Goal: Task Accomplishment & Management: Use online tool/utility

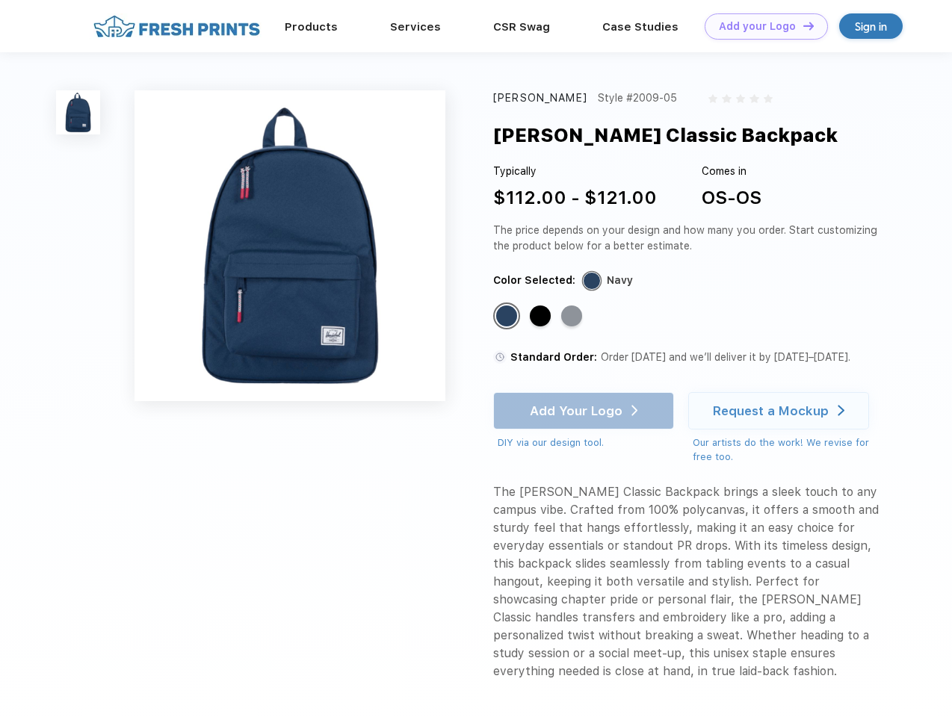
click at [760, 26] on link "Add your Logo Design Tool" at bounding box center [765, 26] width 123 height 26
click at [0, 0] on div "Design Tool" at bounding box center [0, 0] width 0 height 0
click at [801, 25] on link "Add your Logo Design Tool" at bounding box center [765, 26] width 123 height 26
click at [78, 112] on img at bounding box center [78, 112] width 44 height 44
click at [508, 317] on div "Standard Color" at bounding box center [506, 315] width 21 height 21
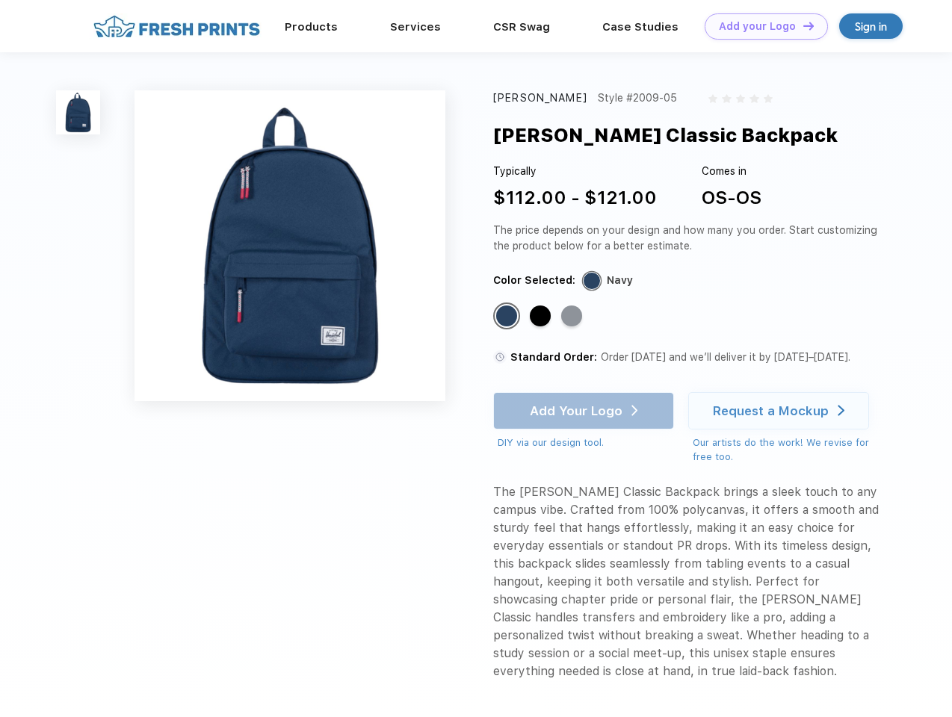
click at [541, 317] on div "Standard Color" at bounding box center [540, 315] width 21 height 21
click at [573, 317] on div "Standard Color" at bounding box center [571, 315] width 21 height 21
click at [585, 411] on div "Add Your Logo DIY via our design tool. Ah shoot! This product isn't up in our d…" at bounding box center [583, 421] width 181 height 58
click at [780, 411] on div "Request a Mockup" at bounding box center [771, 410] width 116 height 15
